Goal: Transaction & Acquisition: Subscribe to service/newsletter

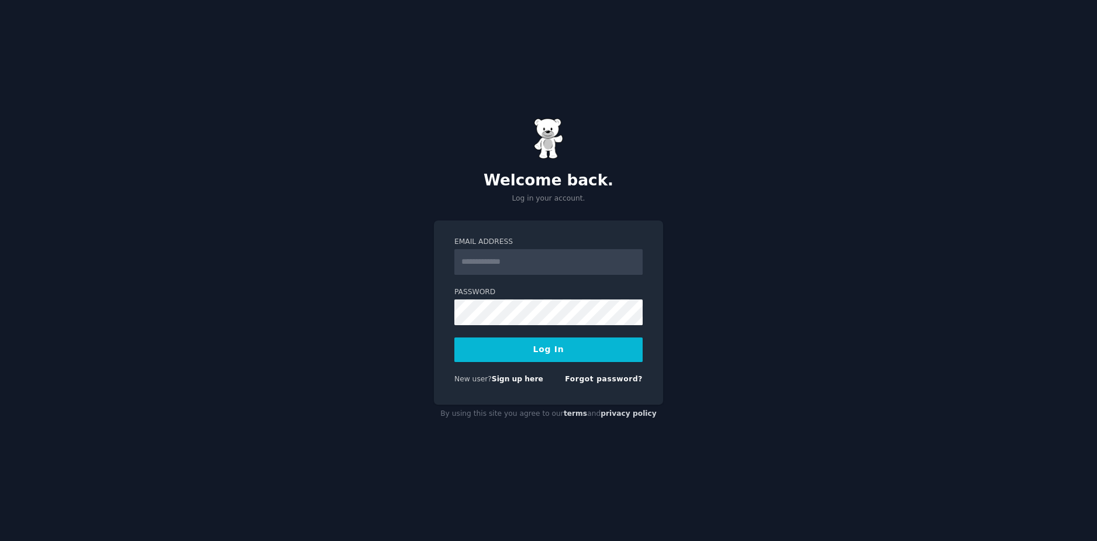
click at [512, 256] on input "Email Address" at bounding box center [549, 262] width 188 height 26
type input "**********"
click at [455, 338] on button "Log In" at bounding box center [549, 350] width 188 height 25
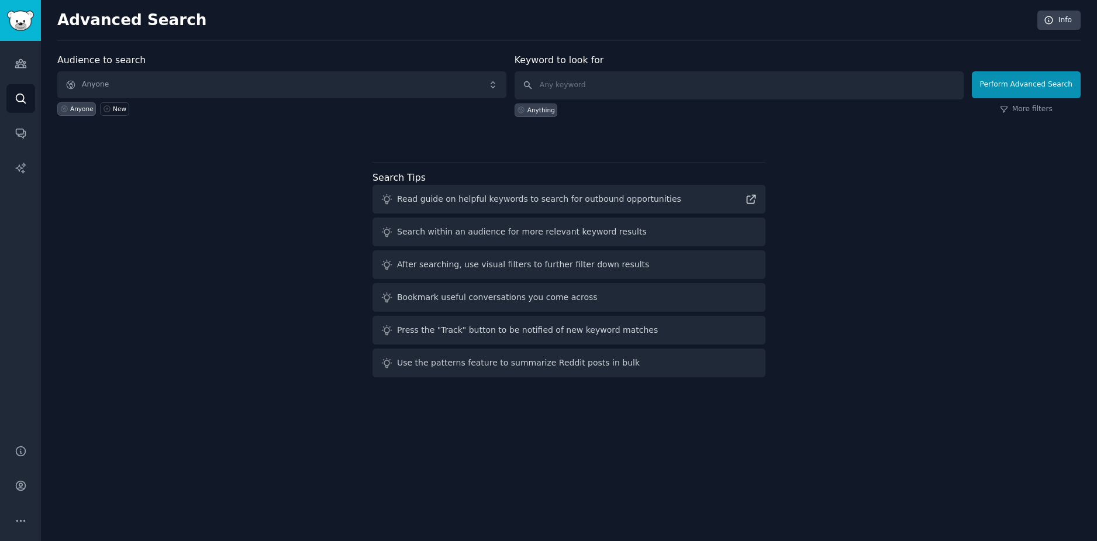
click at [918, 248] on div "Audience to search Anyone Anyone New Keyword to look for Anything Perform Advan…" at bounding box center [569, 217] width 1024 height 329
click at [233, 146] on div "Audience to search Anyone Anyone New Keyword to look for Anything Perform Advan…" at bounding box center [569, 217] width 1024 height 329
click at [18, 61] on icon "Sidebar" at bounding box center [20, 64] width 11 height 8
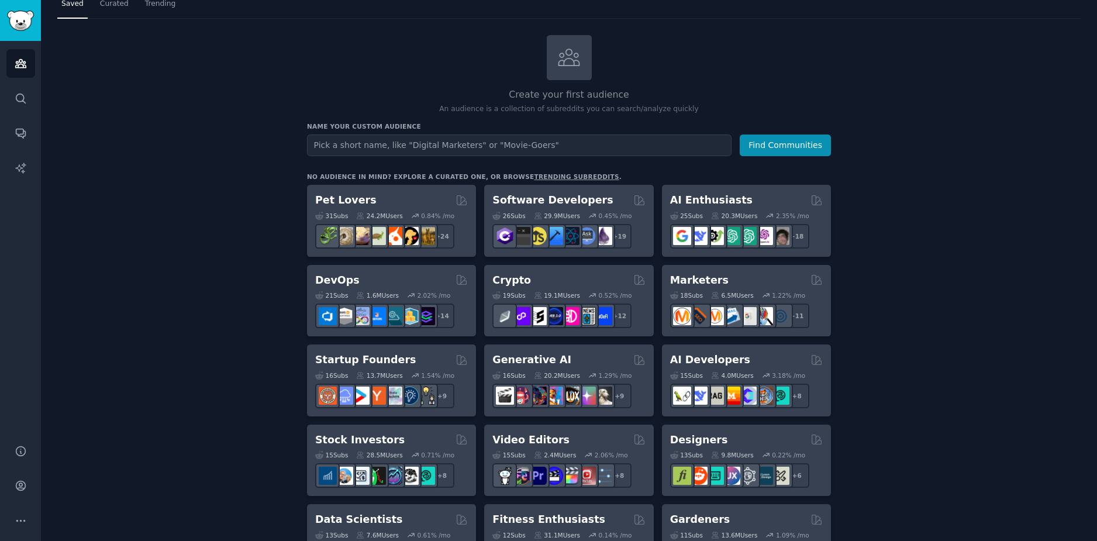
scroll to position [59, 0]
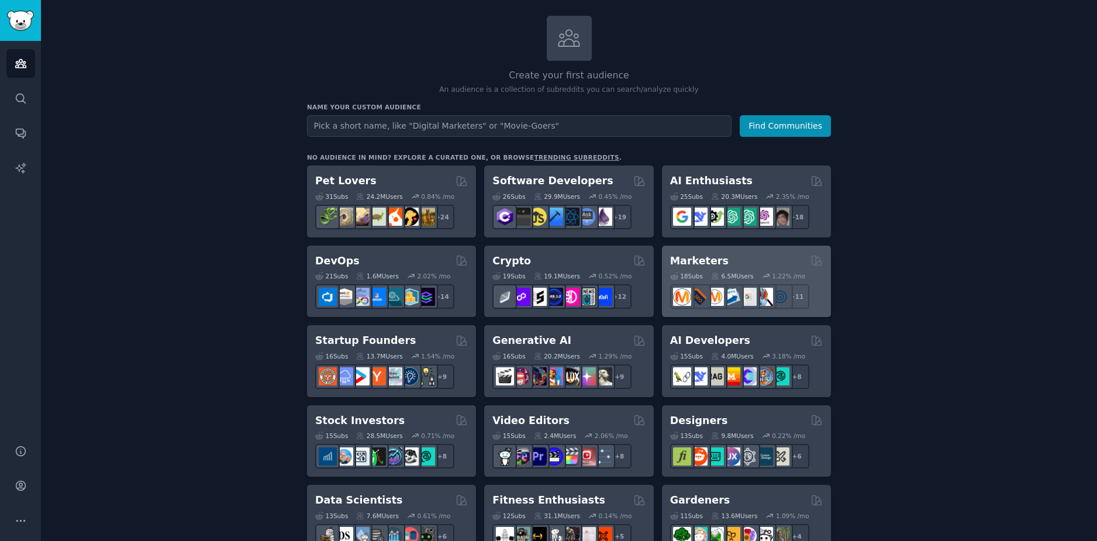
click at [707, 262] on h2 "Marketers" at bounding box center [699, 261] width 59 height 15
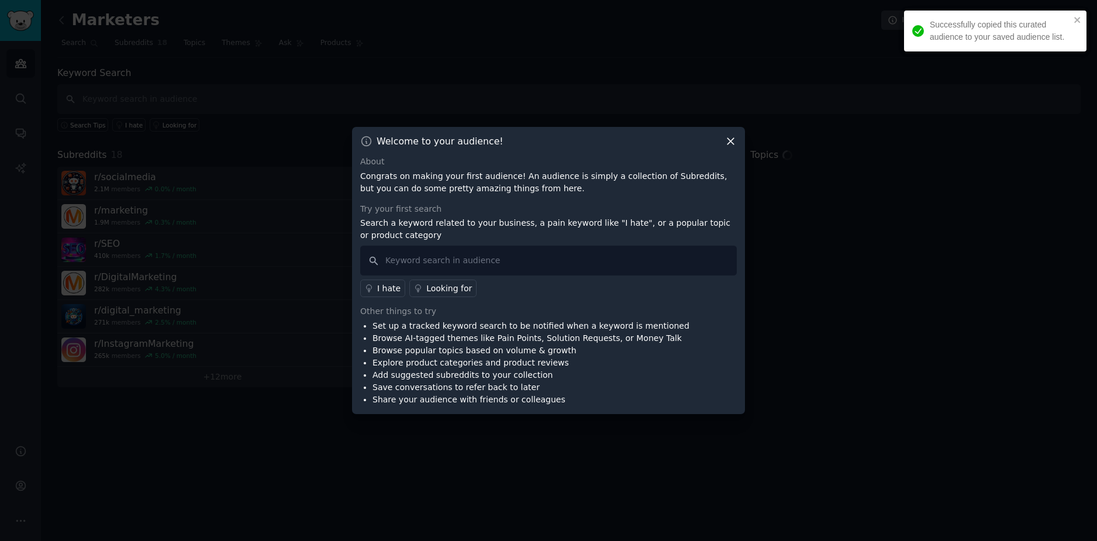
click at [734, 139] on icon at bounding box center [731, 142] width 6 height 6
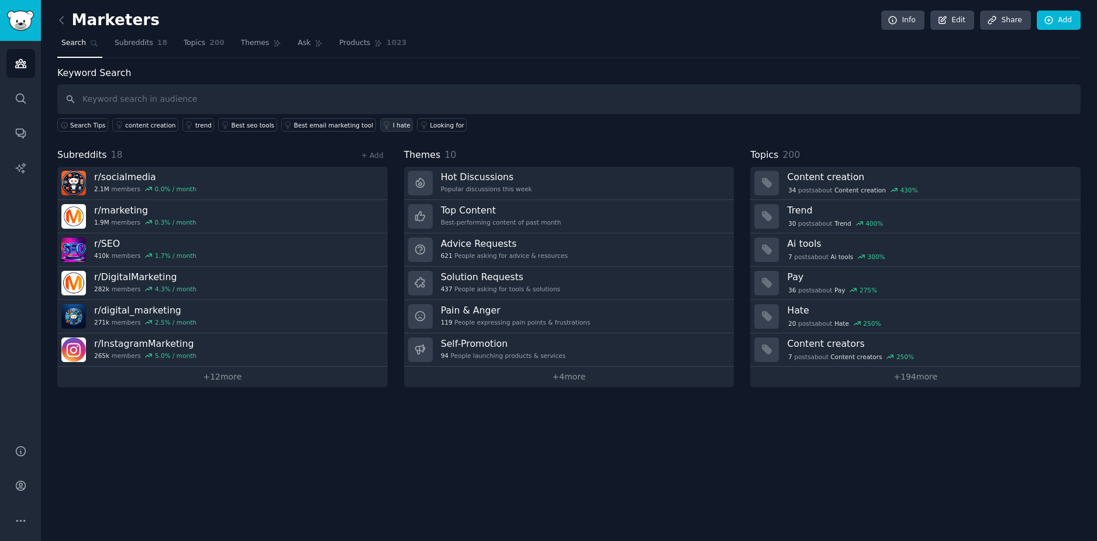
click at [393, 127] on div "I hate" at bounding box center [402, 125] width 18 height 8
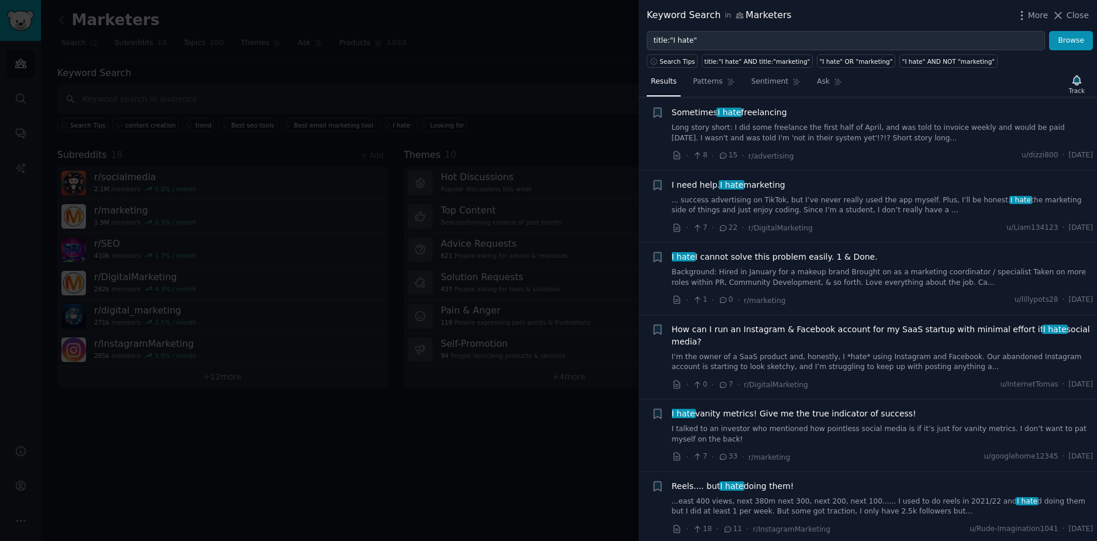
scroll to position [293, 0]
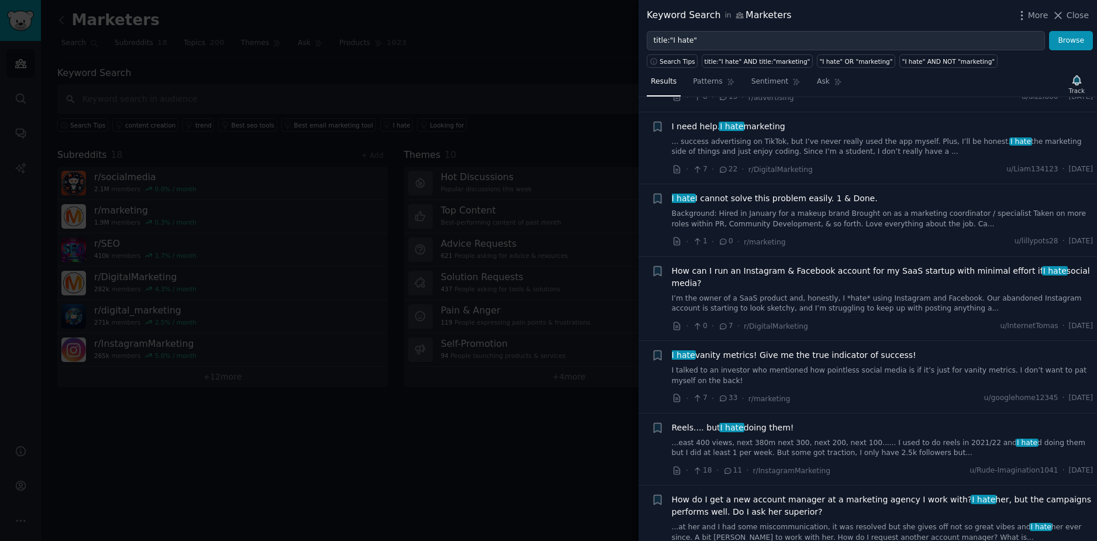
click at [765, 201] on span "I hate I cannot solve this problem easily. 1 & Done." at bounding box center [775, 198] width 206 height 12
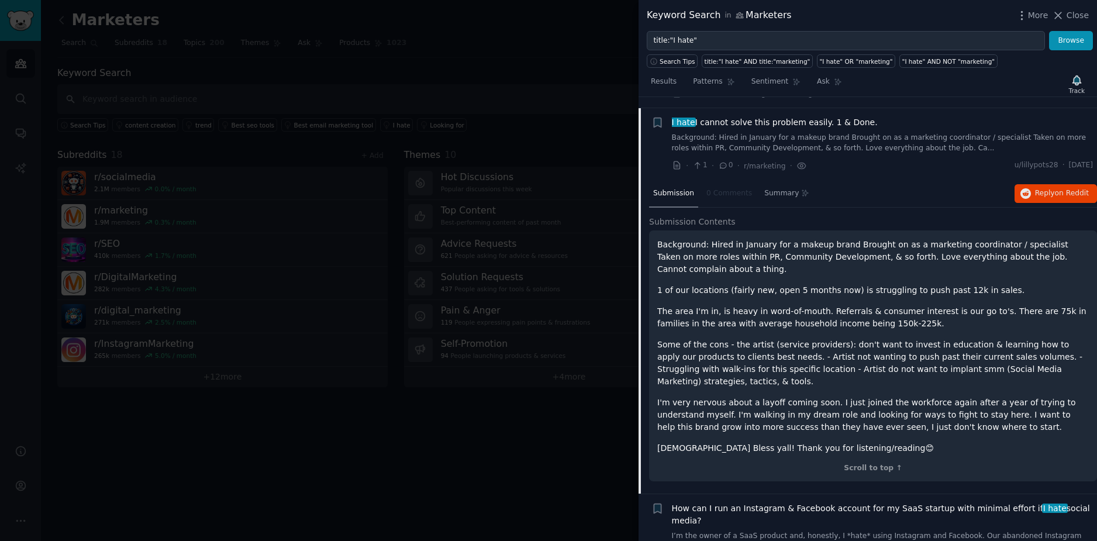
scroll to position [263, 0]
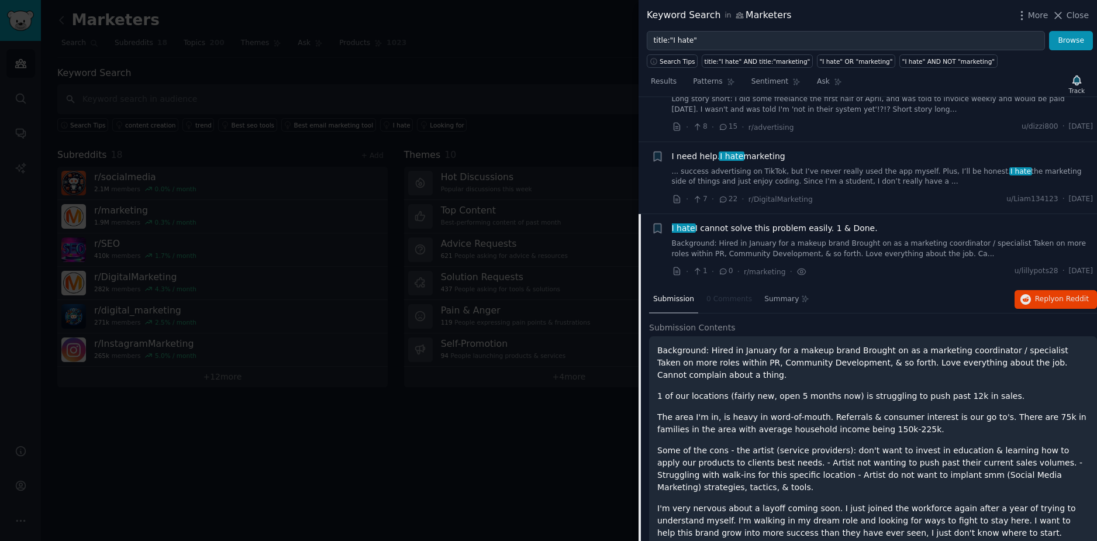
click at [757, 228] on span "I hate I cannot solve this problem easily. 1 & Done." at bounding box center [775, 228] width 206 height 12
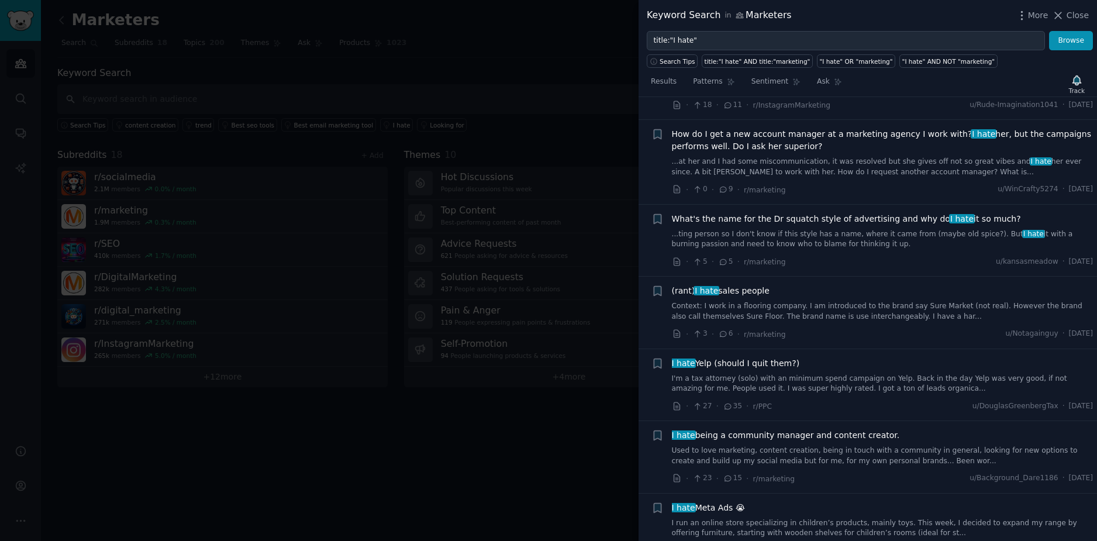
scroll to position [672, 0]
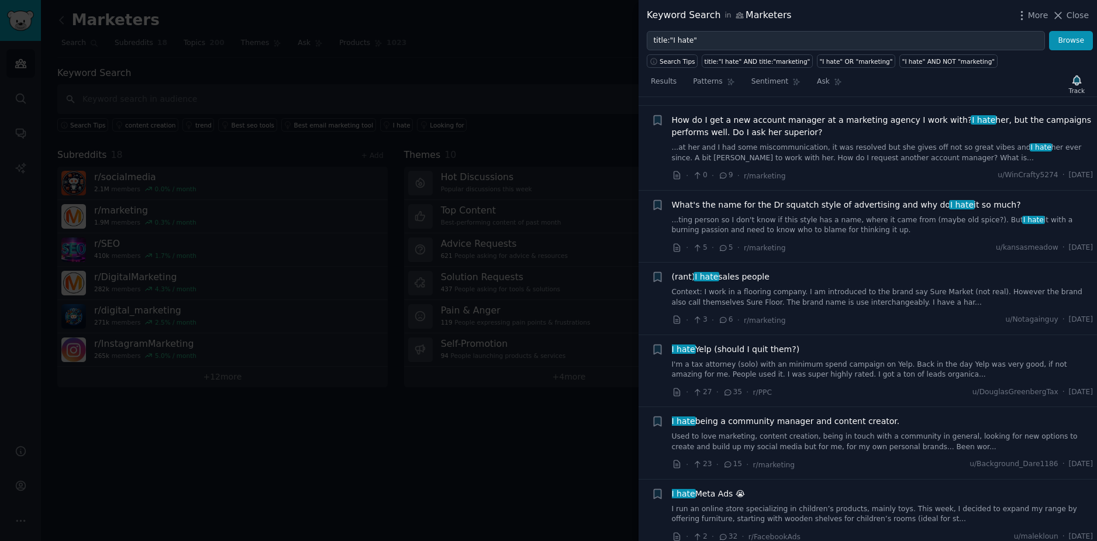
click at [473, 23] on div at bounding box center [548, 270] width 1097 height 541
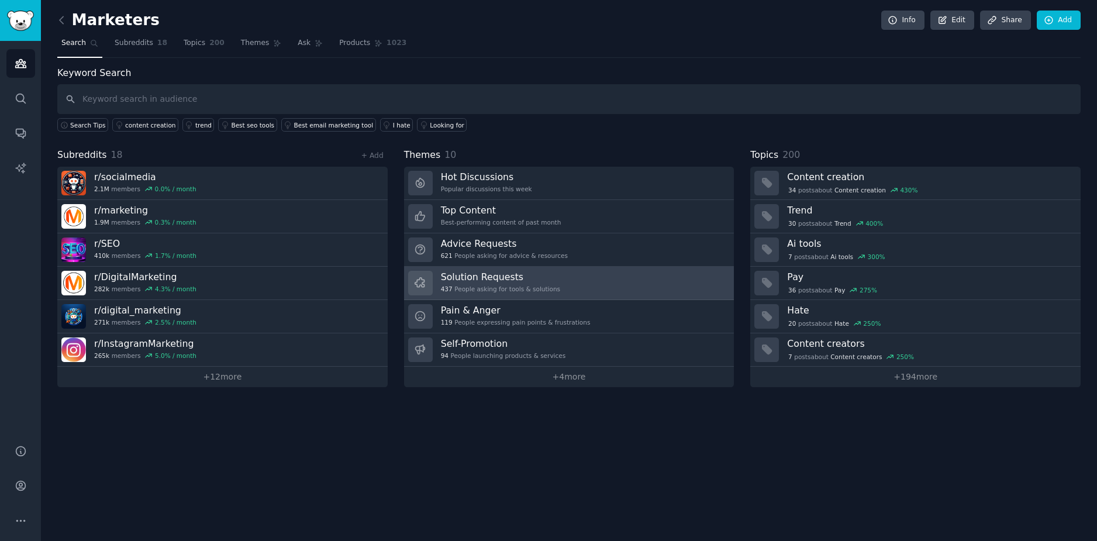
click at [521, 283] on h3 "Solution Requests" at bounding box center [500, 277] width 119 height 12
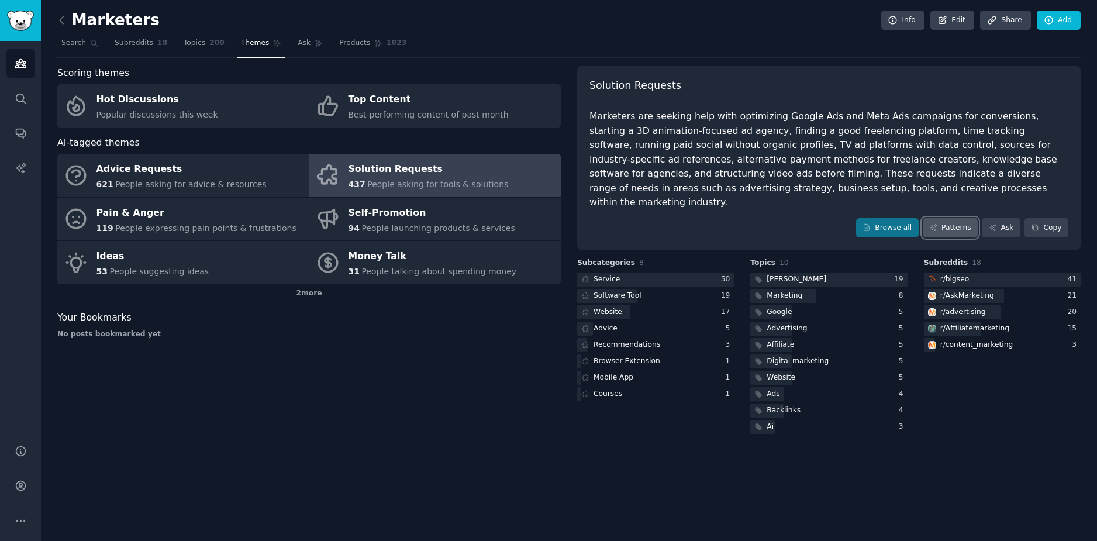
click at [959, 219] on link "Patterns" at bounding box center [950, 228] width 55 height 20
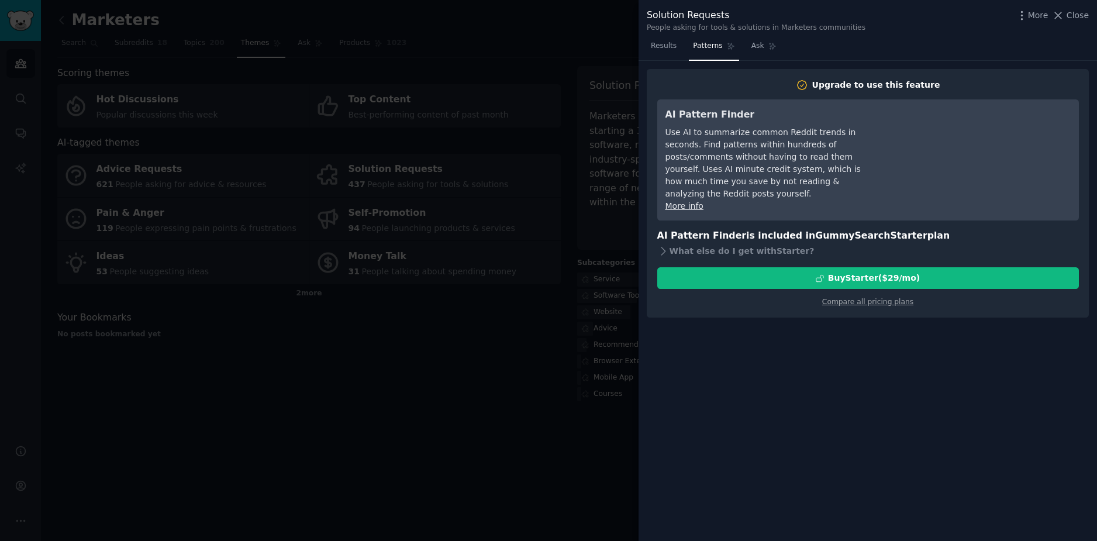
click at [386, 23] on div at bounding box center [548, 270] width 1097 height 541
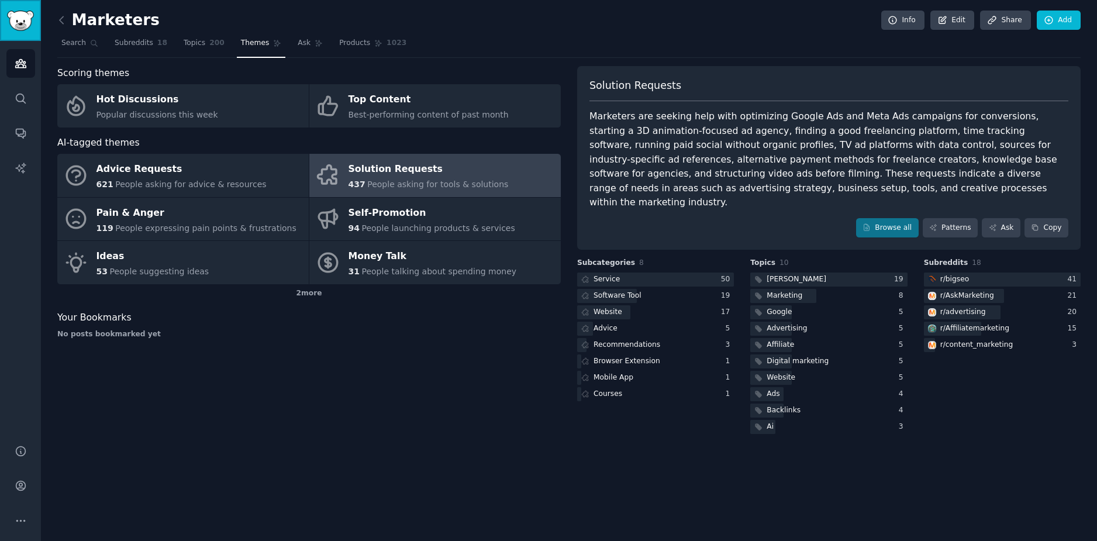
click at [18, 22] on img "Sidebar" at bounding box center [20, 21] width 27 height 20
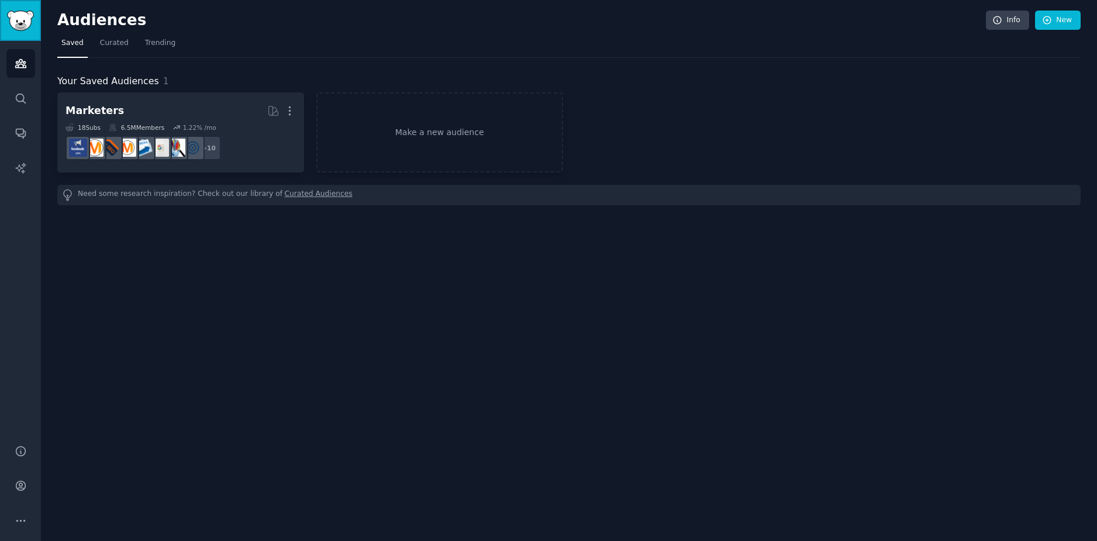
click at [16, 24] on img "Sidebar" at bounding box center [20, 21] width 27 height 20
click at [25, 483] on icon "Sidebar" at bounding box center [21, 486] width 12 height 12
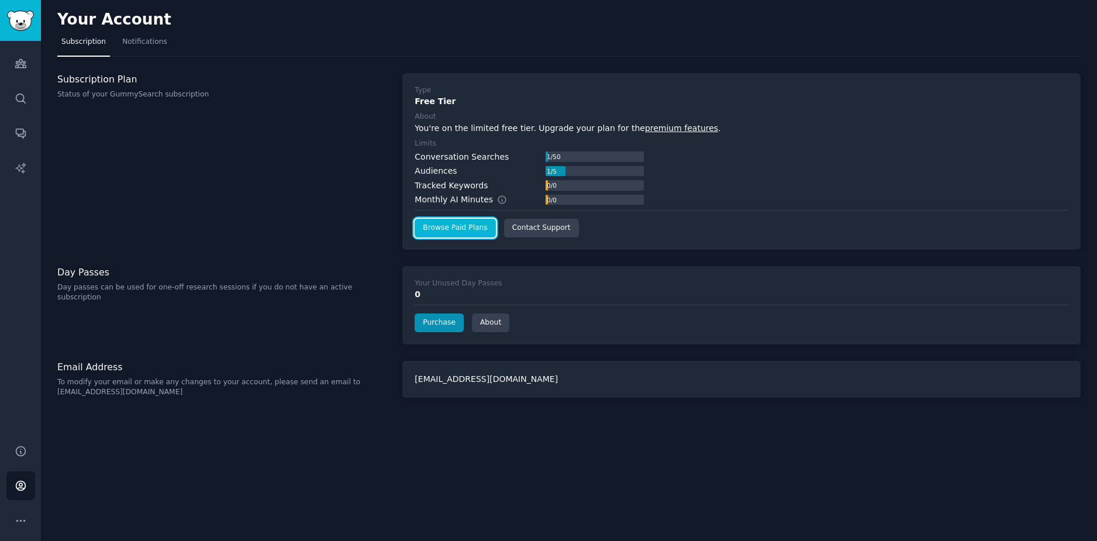
click at [449, 233] on link "Browse Paid Plans" at bounding box center [455, 228] width 81 height 19
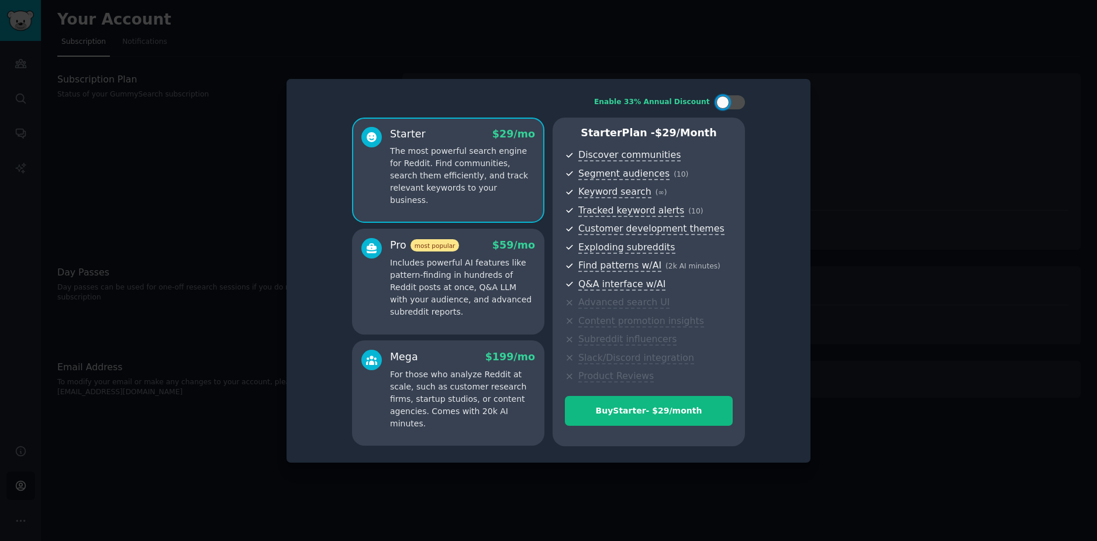
click at [467, 262] on p "Includes powerful AI features like pattern-finding in hundreds of Reddit posts …" at bounding box center [462, 287] width 145 height 61
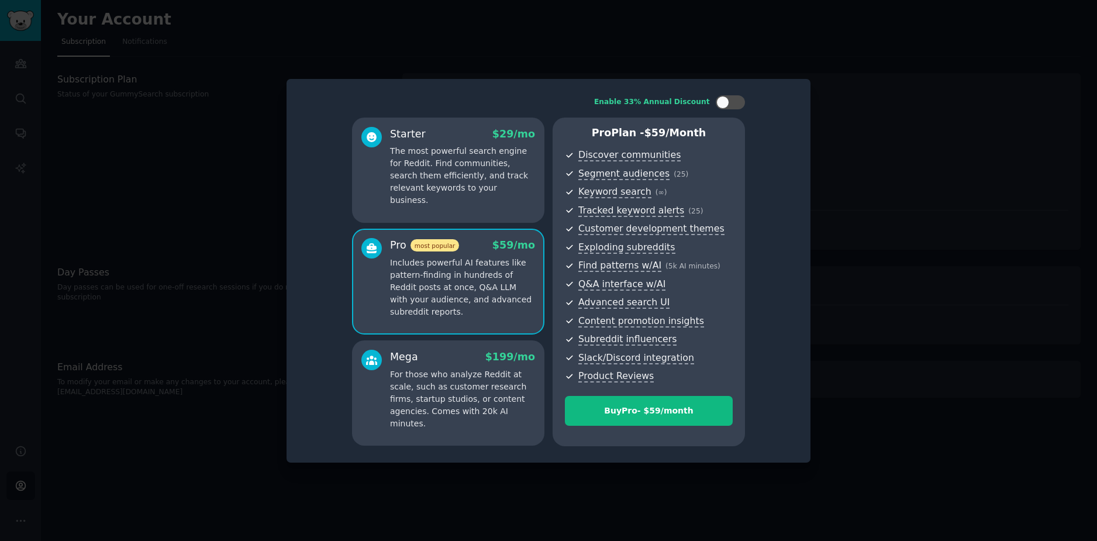
click at [477, 181] on p "The most powerful search engine for Reddit. Find communities, search them effic…" at bounding box center [462, 175] width 145 height 61
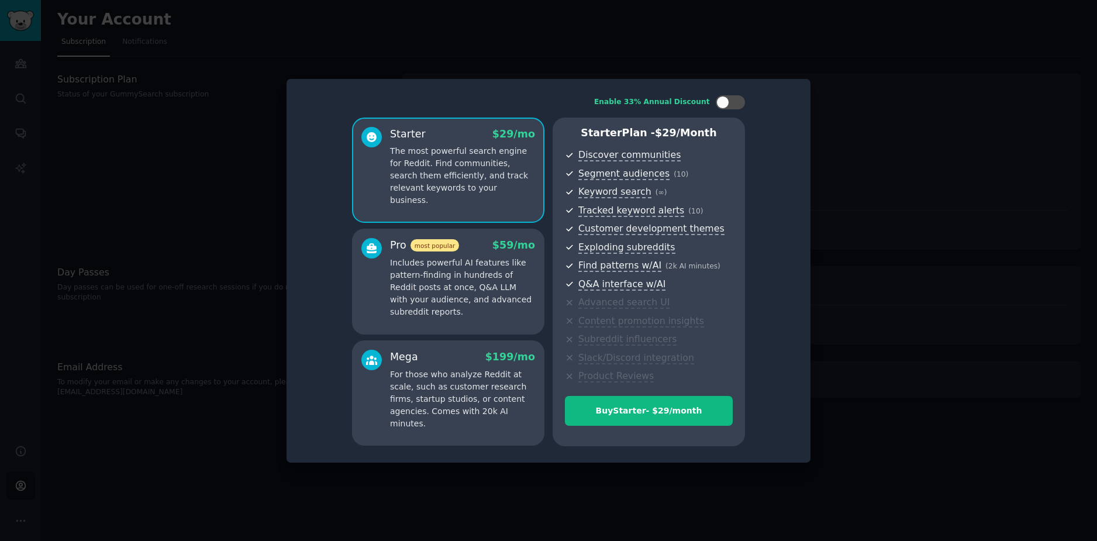
click at [479, 258] on p "Includes powerful AI features like pattern-finding in hundreds of Reddit posts …" at bounding box center [462, 287] width 145 height 61
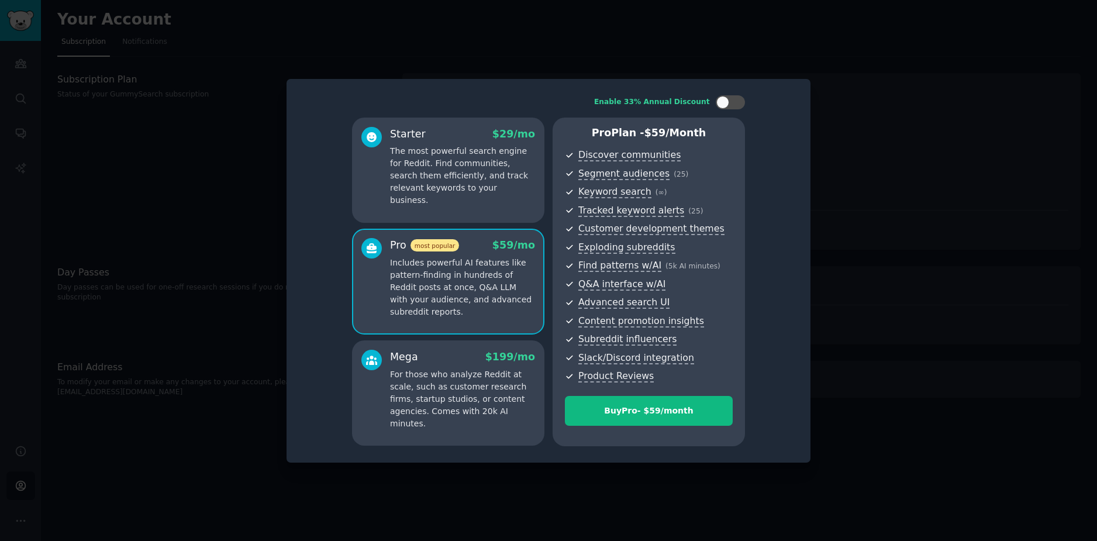
click at [426, 364] on div "Mega $ 199 /mo" at bounding box center [462, 357] width 145 height 15
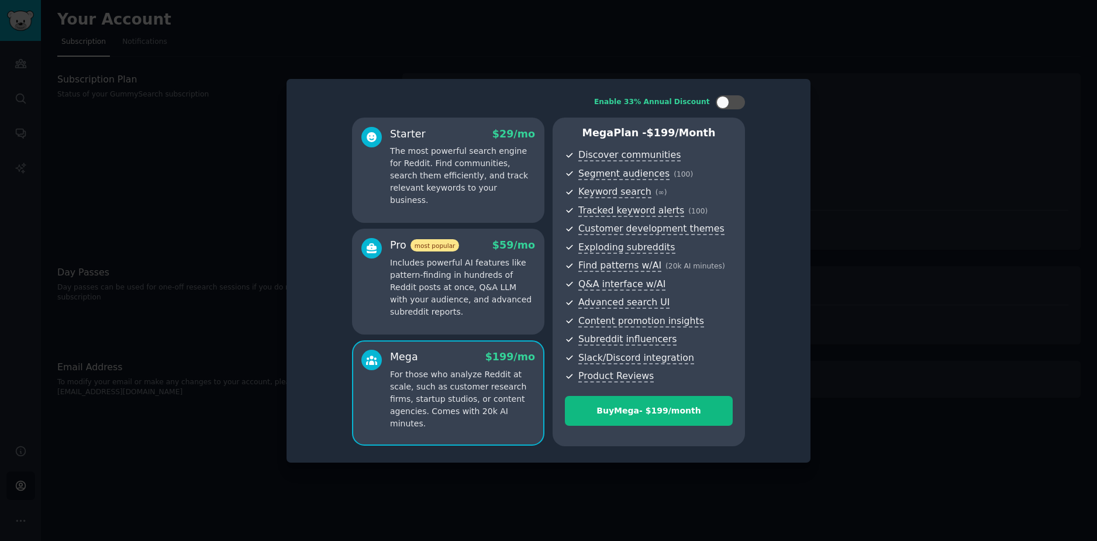
click at [485, 262] on p "Includes powerful AI features like pattern-finding in hundreds of Reddit posts …" at bounding box center [462, 287] width 145 height 61
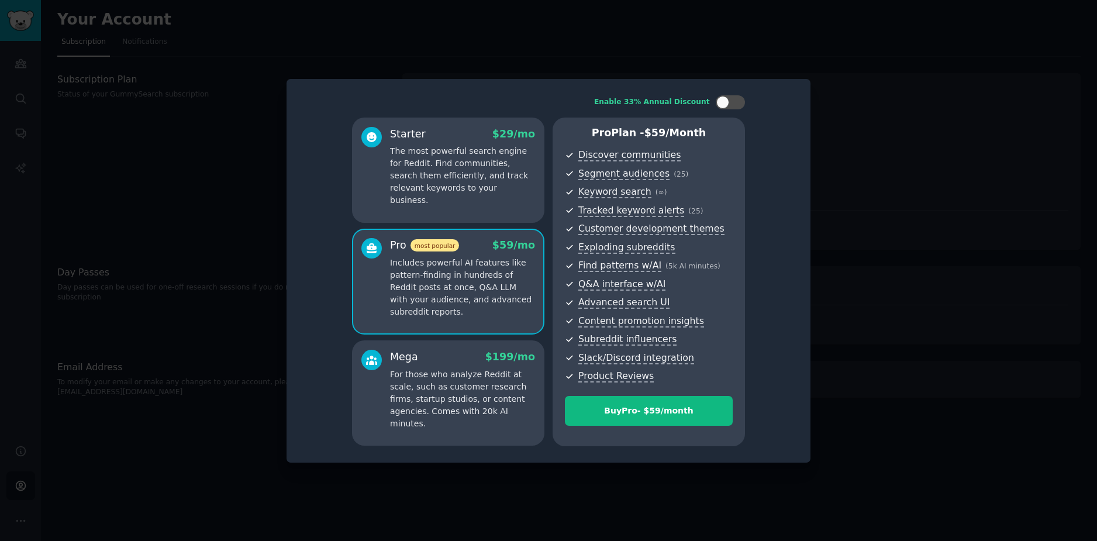
click at [445, 359] on div "Mega $ 199 /mo" at bounding box center [462, 357] width 145 height 15
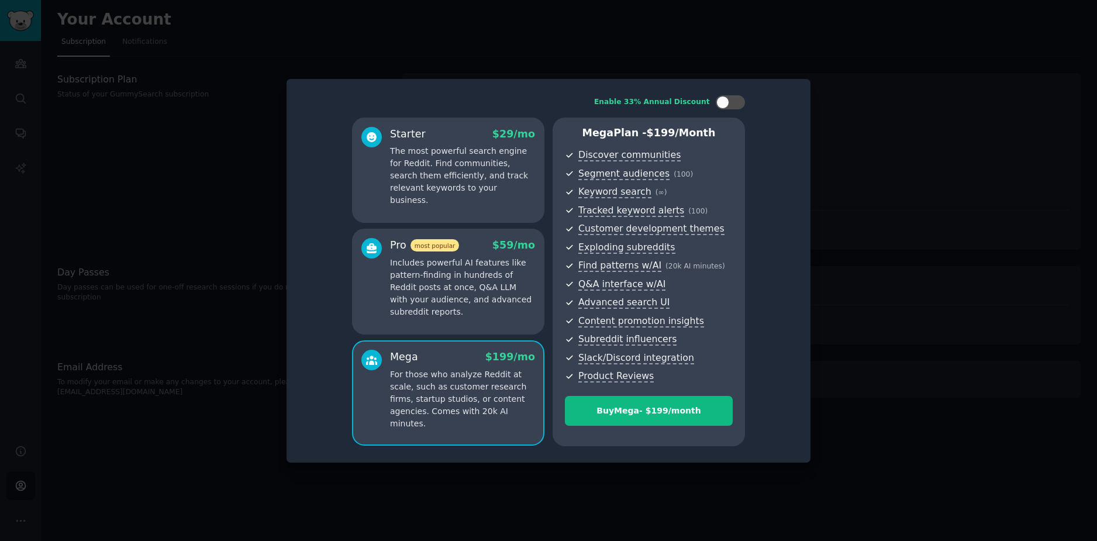
click at [471, 281] on p "Includes powerful AI features like pattern-finding in hundreds of Reddit posts …" at bounding box center [462, 287] width 145 height 61
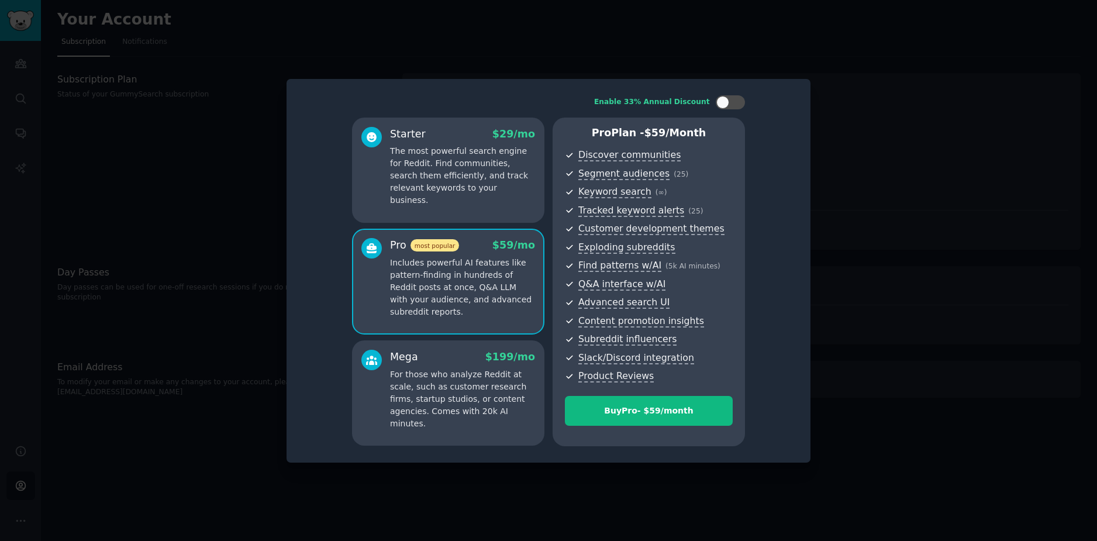
click at [500, 167] on p "The most powerful search engine for Reddit. Find communities, search them effic…" at bounding box center [462, 175] width 145 height 61
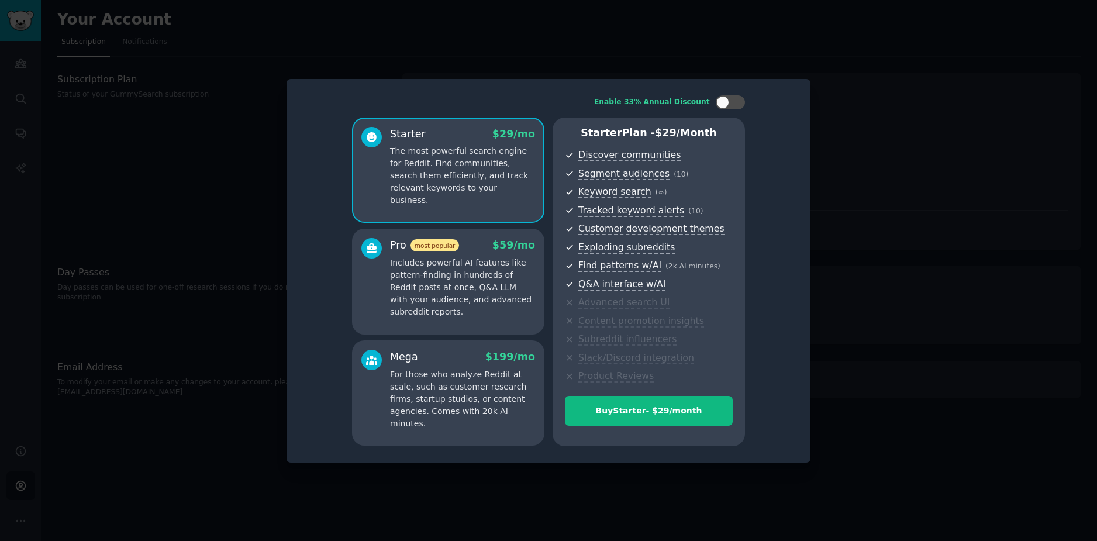
click at [487, 259] on p "Includes powerful AI features like pattern-finding in hundreds of Reddit posts …" at bounding box center [462, 287] width 145 height 61
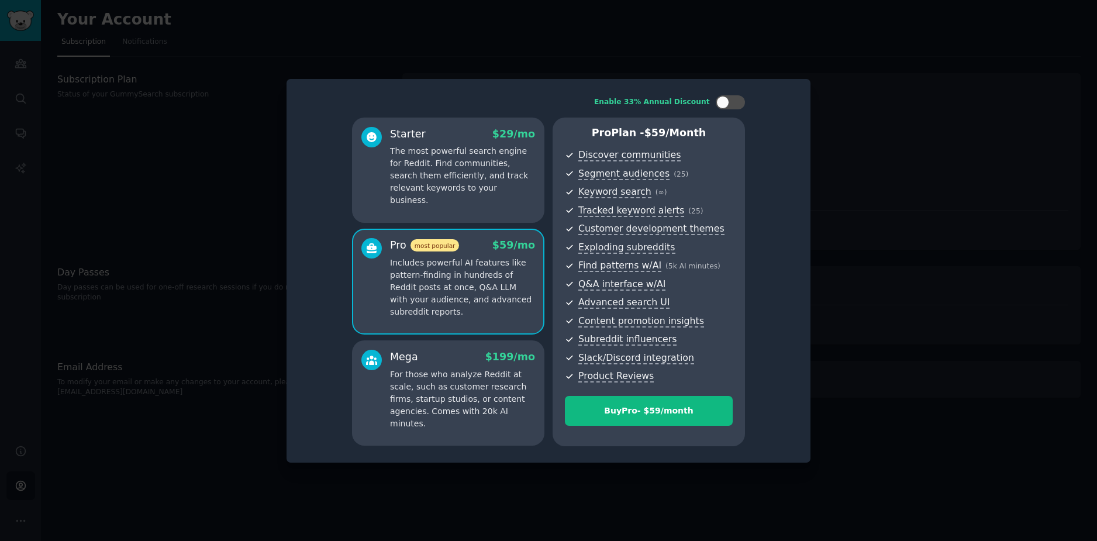
click at [491, 194] on p "The most powerful search engine for Reddit. Find communities, search them effic…" at bounding box center [462, 175] width 145 height 61
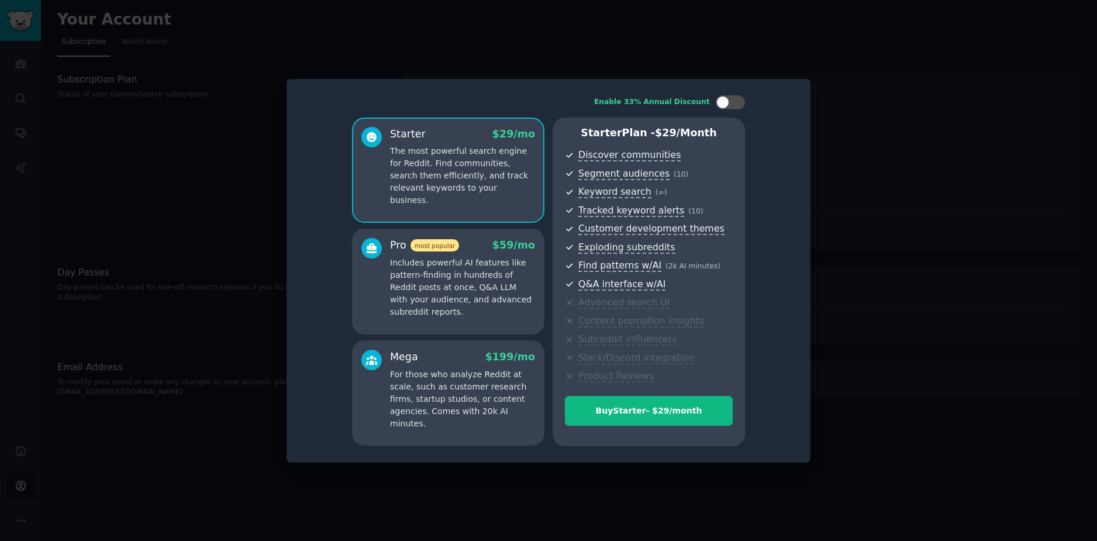
click at [494, 263] on p "Includes powerful AI features like pattern-finding in hundreds of Reddit posts …" at bounding box center [462, 287] width 145 height 61
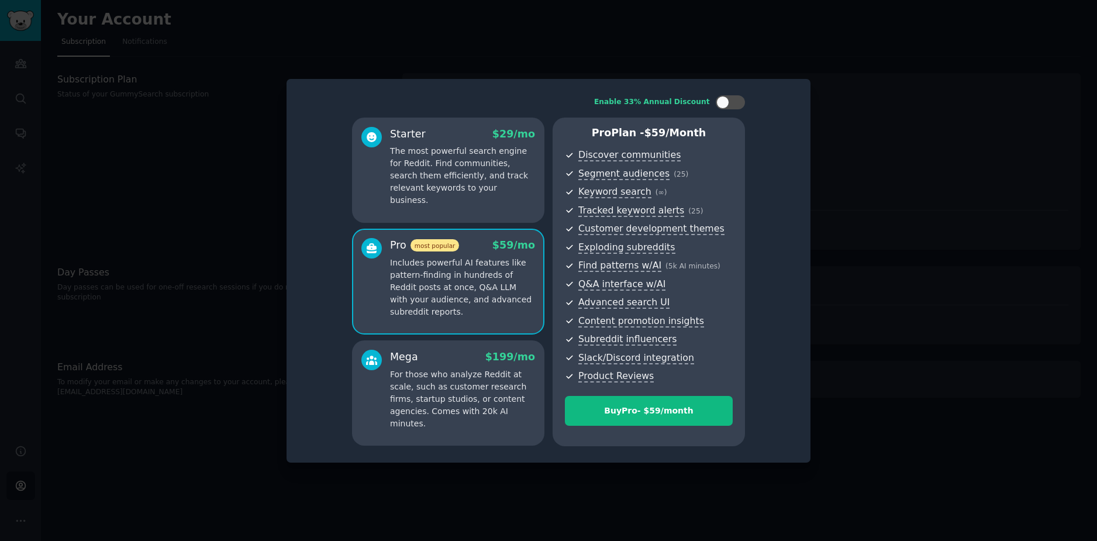
click at [486, 188] on p "The most powerful search engine for Reddit. Find communities, search them effic…" at bounding box center [462, 175] width 145 height 61
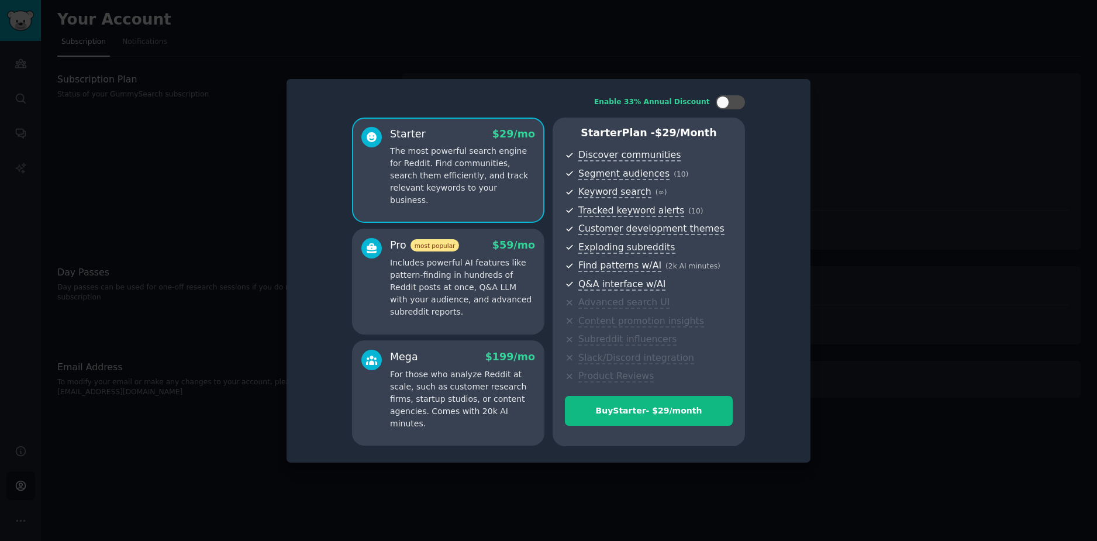
click at [488, 252] on div "Pro most popular $ 59 /mo" at bounding box center [462, 245] width 145 height 15
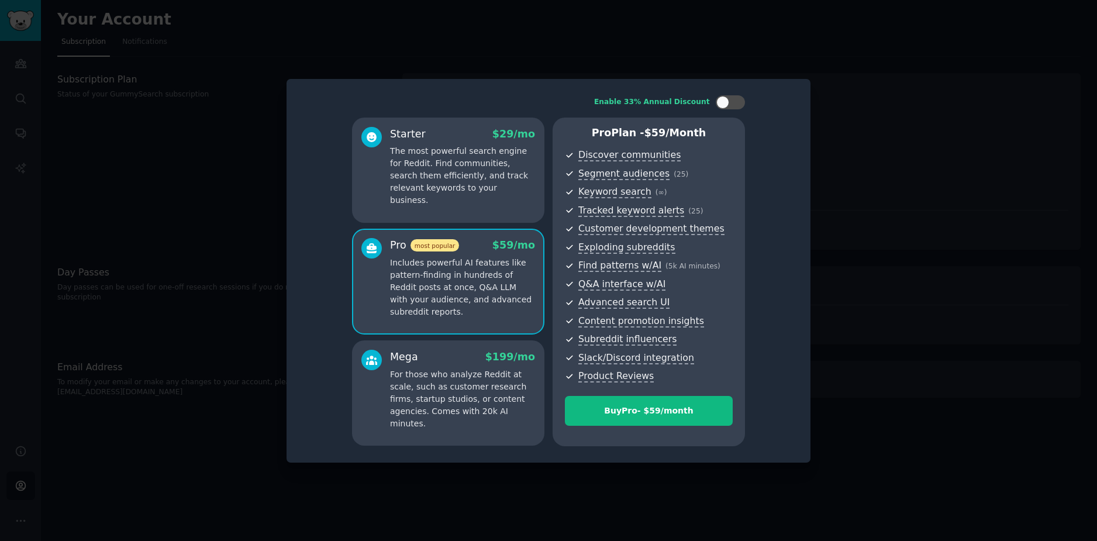
click at [485, 189] on p "The most powerful search engine for Reddit. Find communities, search them effic…" at bounding box center [462, 175] width 145 height 61
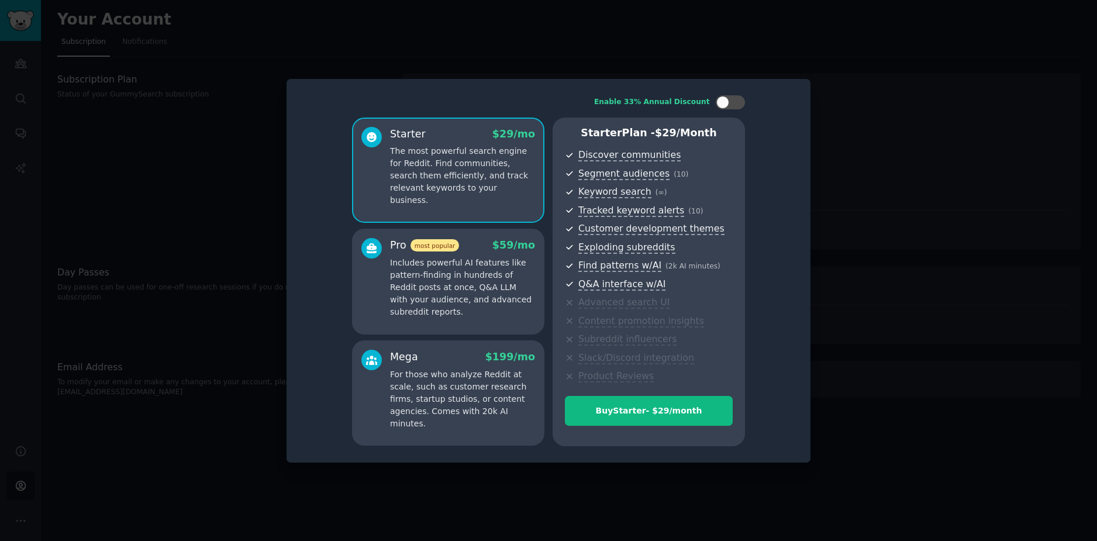
click at [486, 269] on p "Includes powerful AI features like pattern-finding in hundreds of Reddit posts …" at bounding box center [462, 287] width 145 height 61
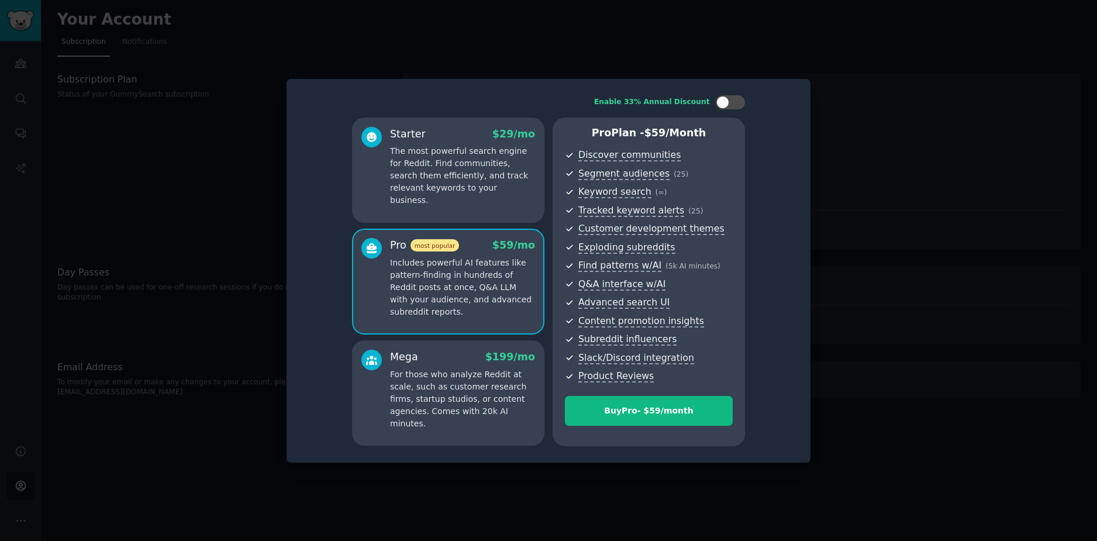
click at [474, 173] on p "The most powerful search engine for Reddit. Find communities, search them effic…" at bounding box center [462, 175] width 145 height 61
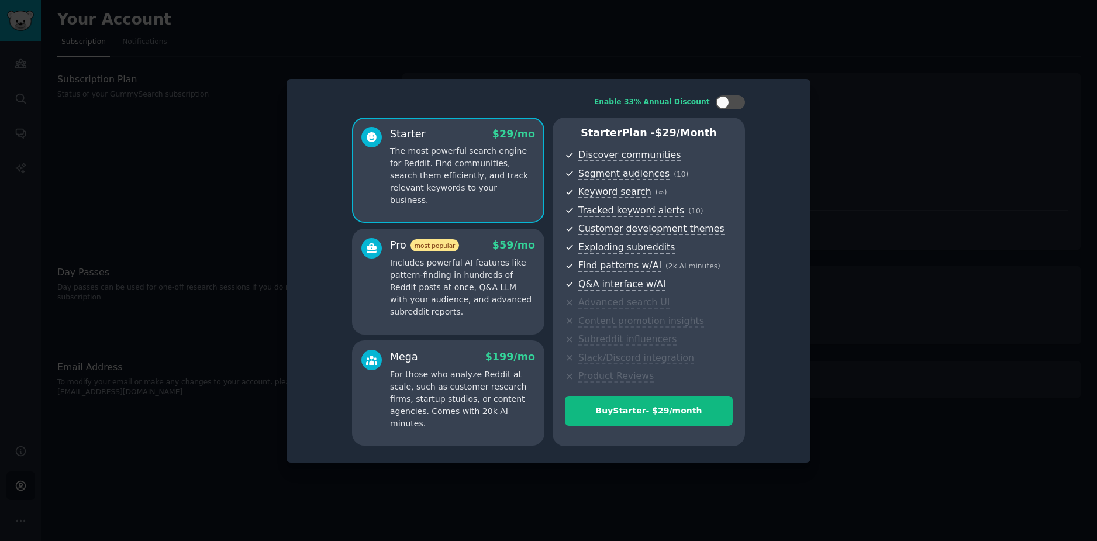
click at [491, 276] on p "Includes powerful AI features like pattern-finding in hundreds of Reddit posts …" at bounding box center [462, 287] width 145 height 61
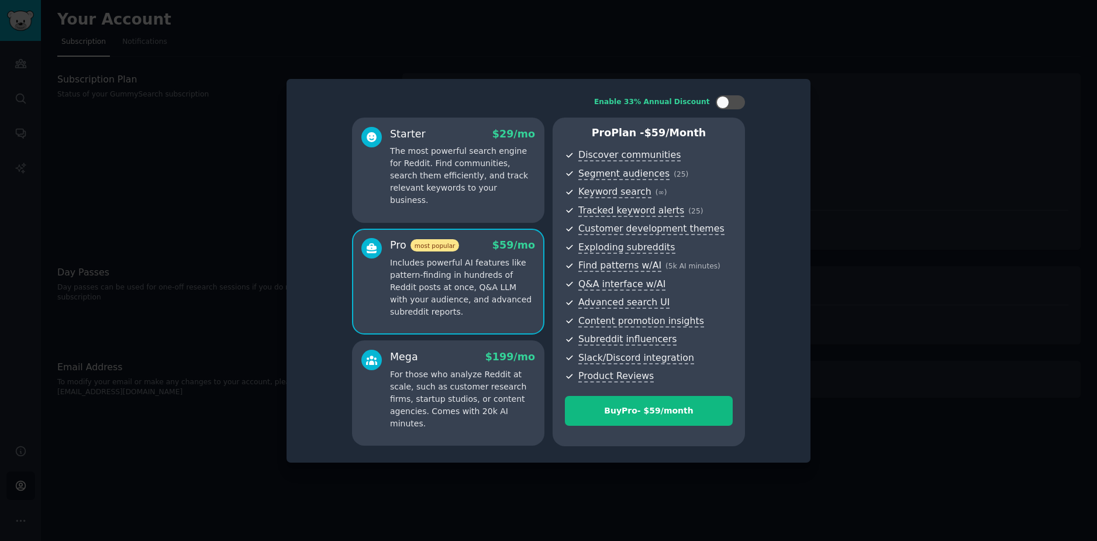
click at [474, 184] on p "The most powerful search engine for Reddit. Find communities, search them effic…" at bounding box center [462, 175] width 145 height 61
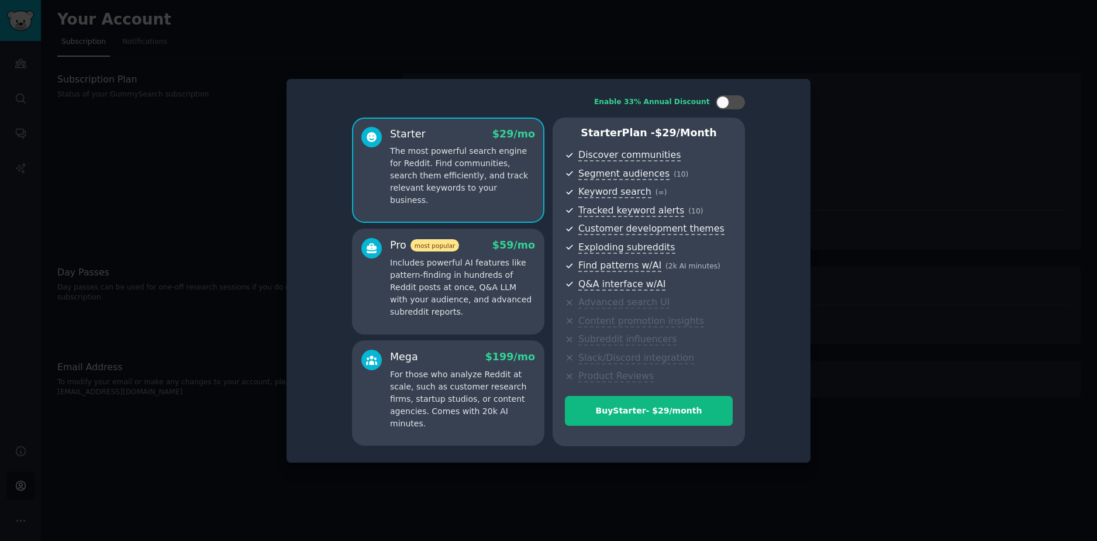
click at [487, 280] on p "Includes powerful AI features like pattern-finding in hundreds of Reddit posts …" at bounding box center [462, 287] width 145 height 61
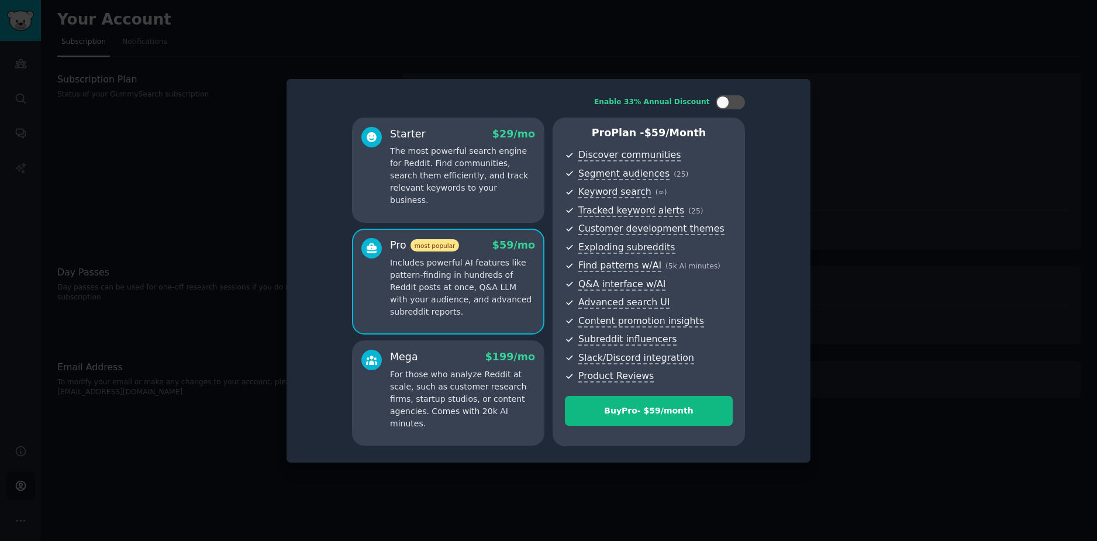
click at [483, 177] on p "The most powerful search engine for Reddit. Find communities, search them effic…" at bounding box center [462, 175] width 145 height 61
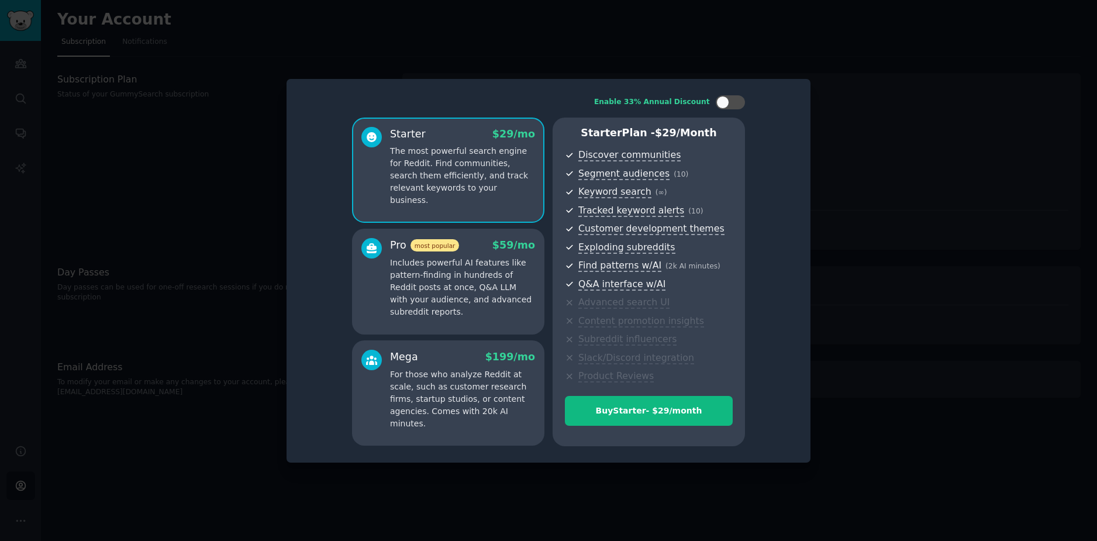
click at [500, 288] on p "Includes powerful AI features like pattern-finding in hundreds of Reddit posts …" at bounding box center [462, 287] width 145 height 61
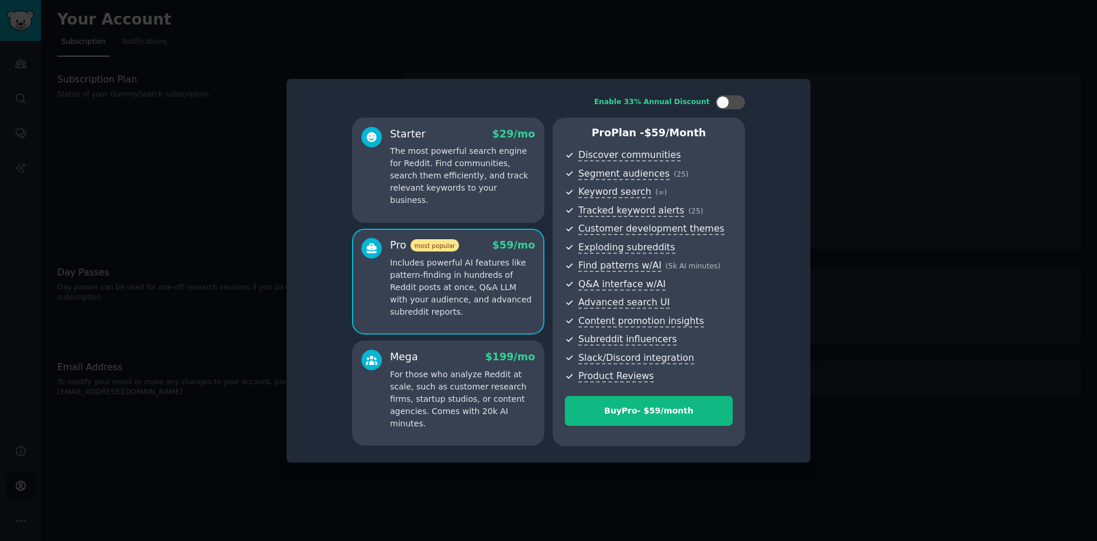
click at [440, 193] on p "The most powerful search engine for Reddit. Find communities, search them effic…" at bounding box center [462, 175] width 145 height 61
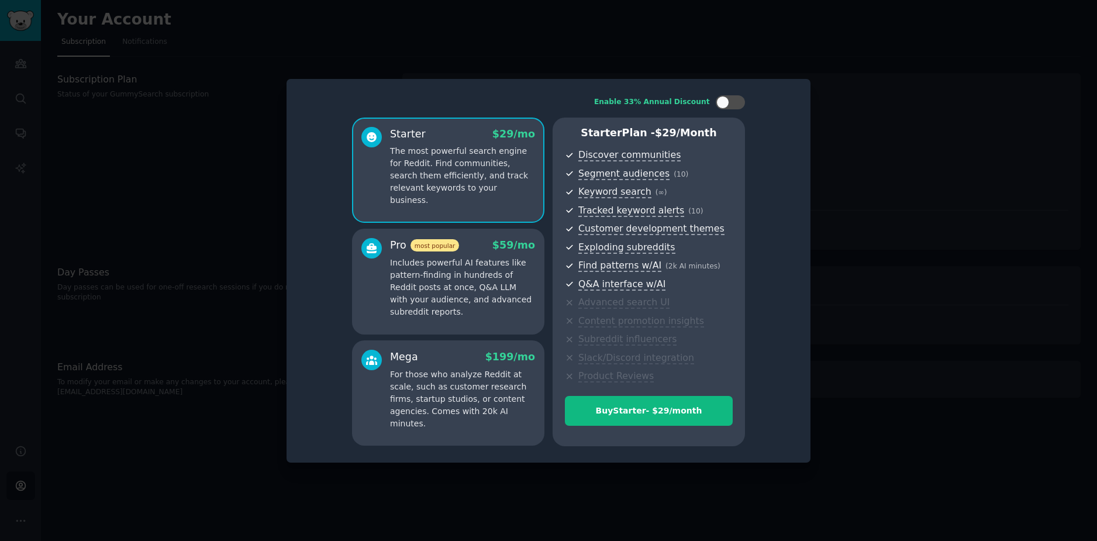
click at [498, 285] on p "Includes powerful AI features like pattern-finding in hundreds of Reddit posts …" at bounding box center [462, 287] width 145 height 61
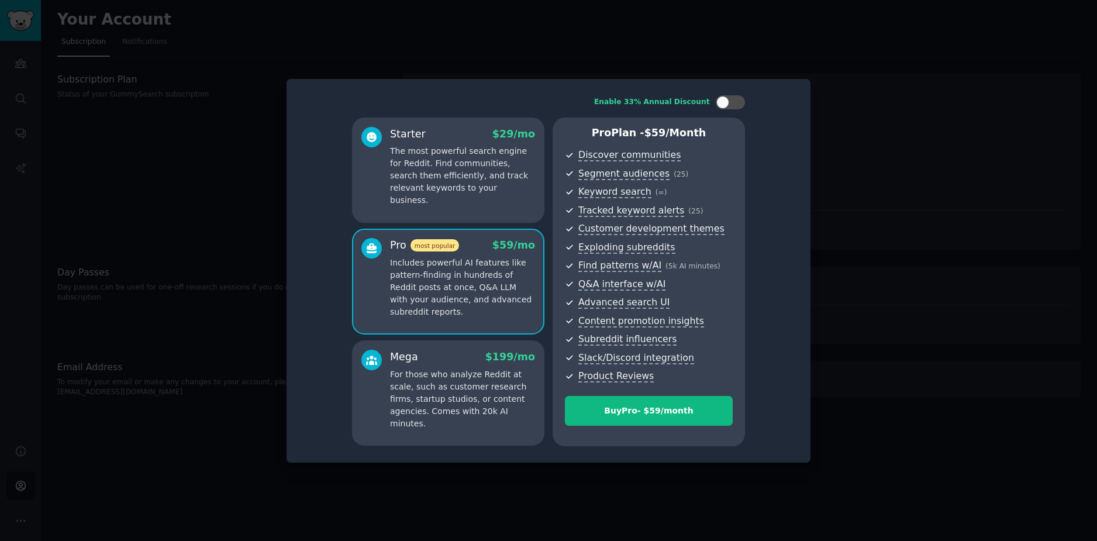
click at [424, 175] on p "The most powerful search engine for Reddit. Find communities, search them effic…" at bounding box center [462, 175] width 145 height 61
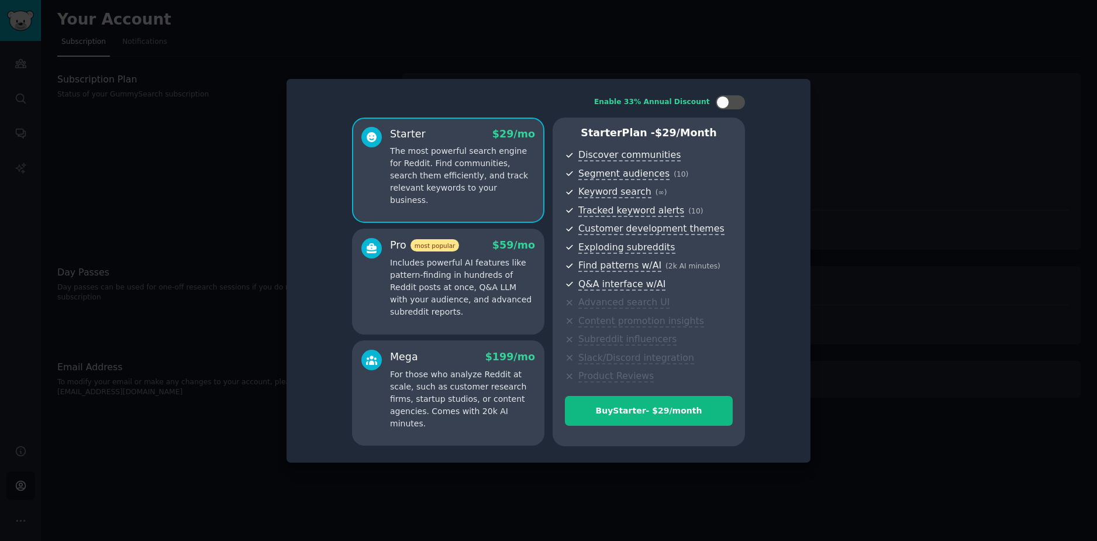
click at [205, 184] on div at bounding box center [548, 270] width 1097 height 541
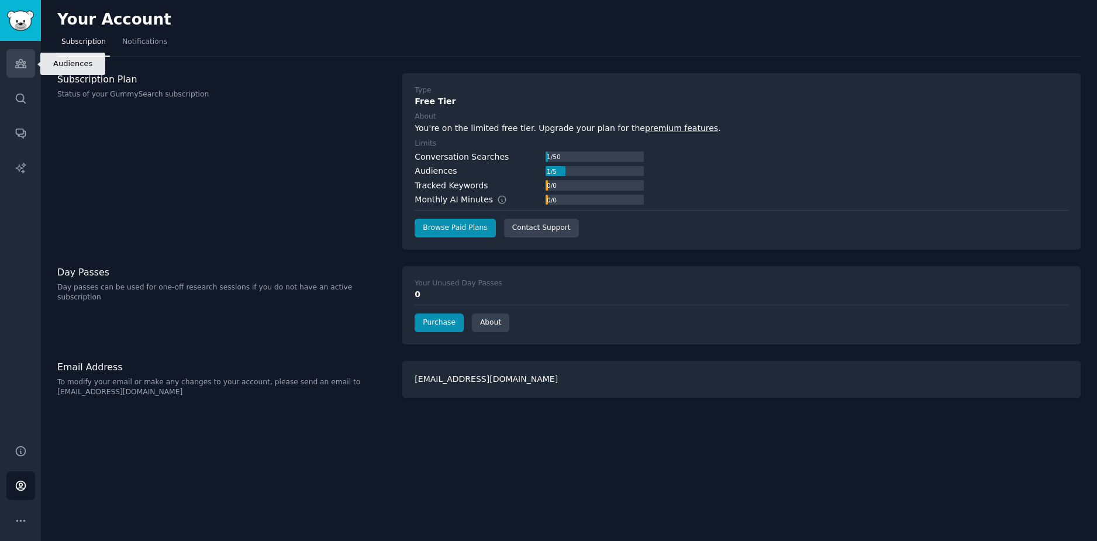
click at [27, 66] on link "Audiences" at bounding box center [20, 63] width 29 height 29
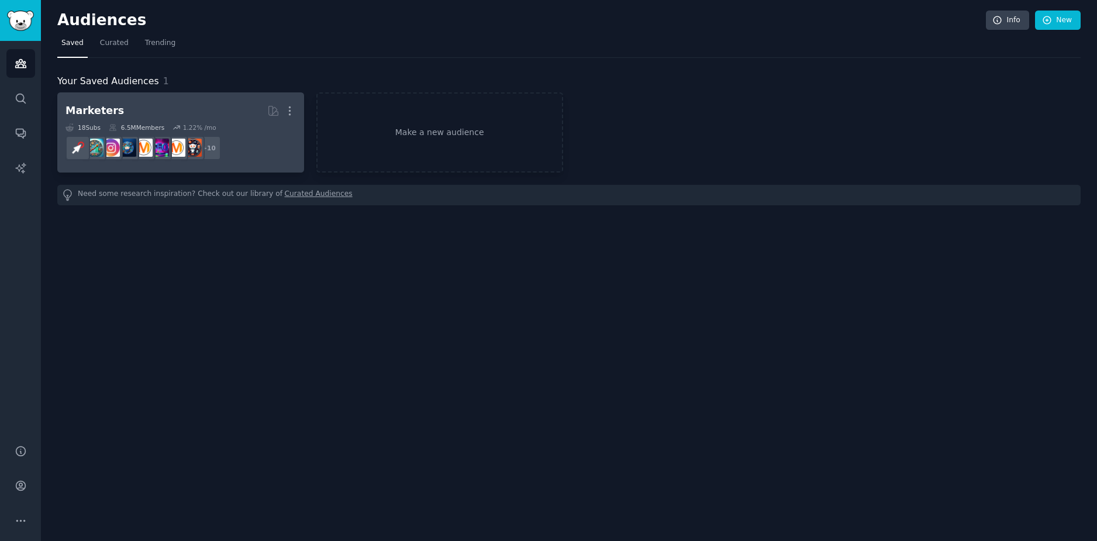
click at [152, 113] on h2 "Marketers More" at bounding box center [181, 111] width 230 height 20
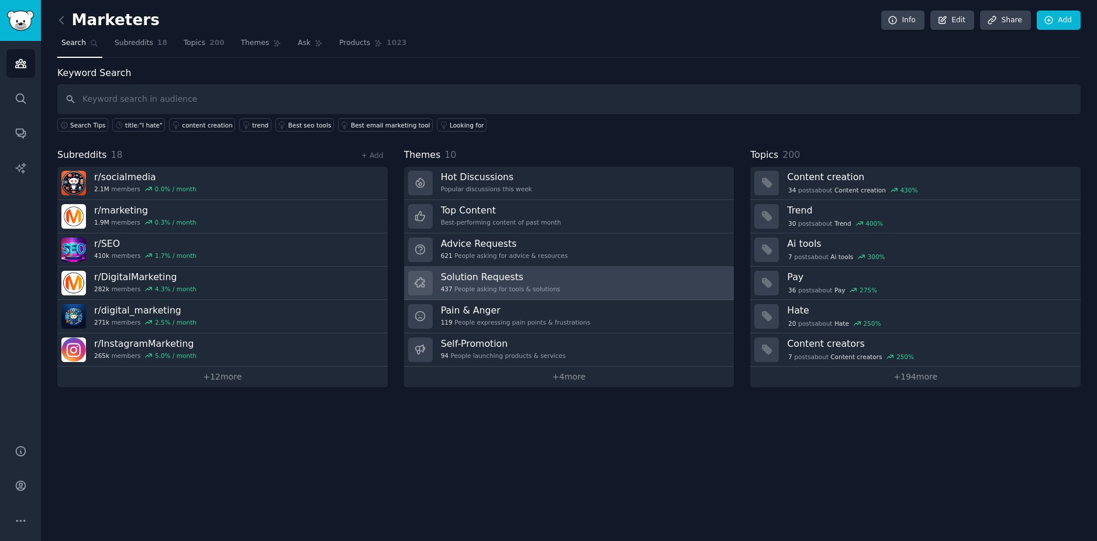
click at [532, 285] on div "437 People asking for tools & solutions" at bounding box center [500, 289] width 119 height 8
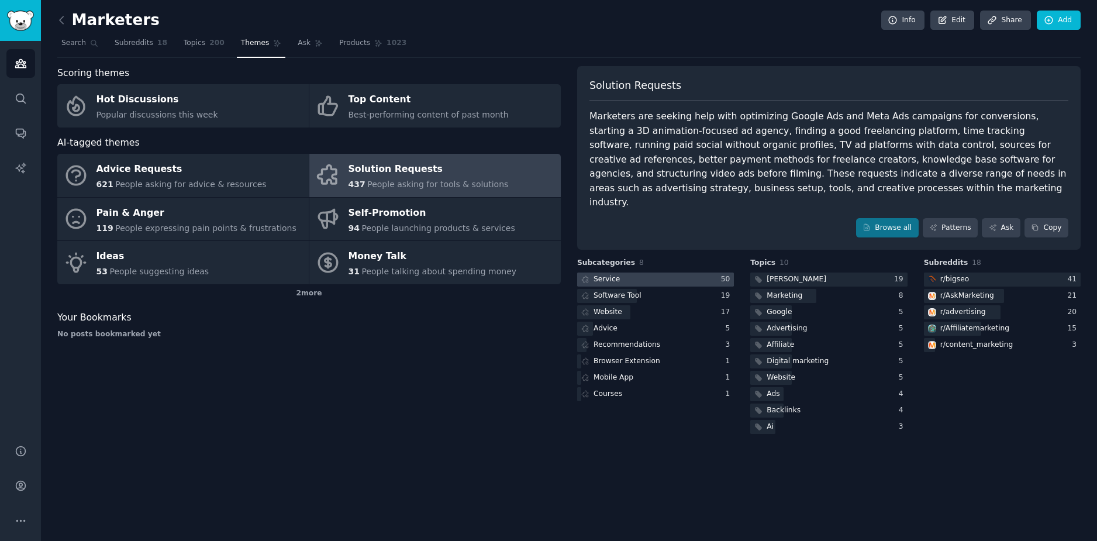
click at [654, 273] on div at bounding box center [655, 280] width 157 height 15
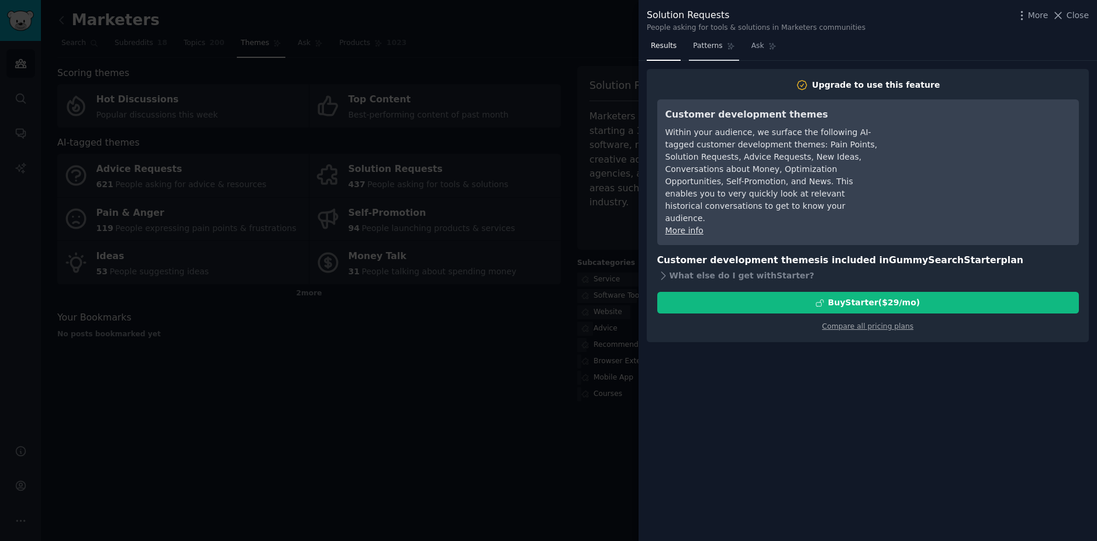
click at [704, 46] on span "Patterns" at bounding box center [707, 46] width 29 height 11
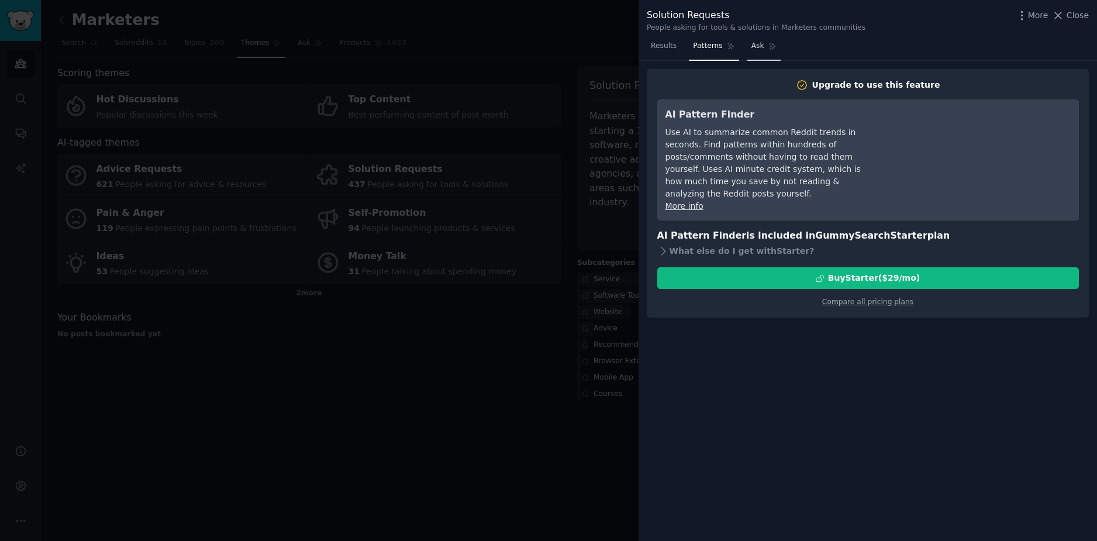
click at [752, 49] on span "Ask" at bounding box center [758, 46] width 13 height 11
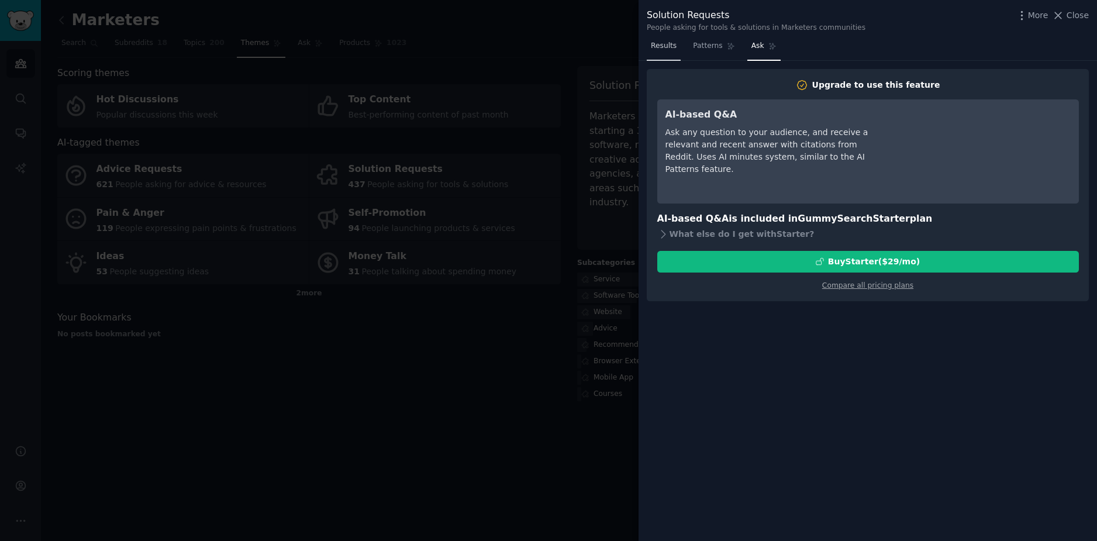
click at [668, 44] on span "Results" at bounding box center [664, 46] width 26 height 11
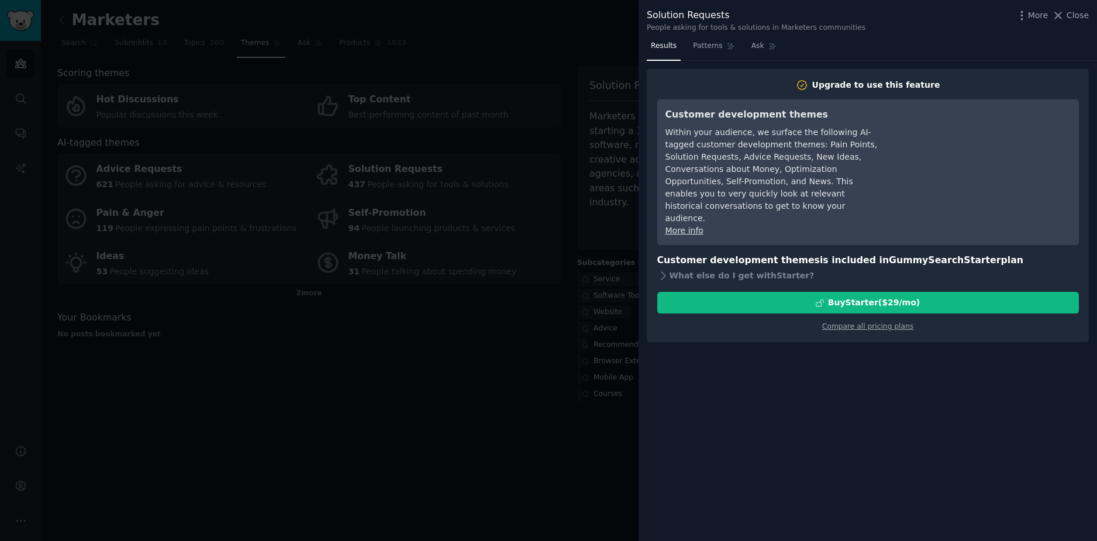
click at [448, 359] on div at bounding box center [548, 270] width 1097 height 541
